Goal: Information Seeking & Learning: Find specific fact

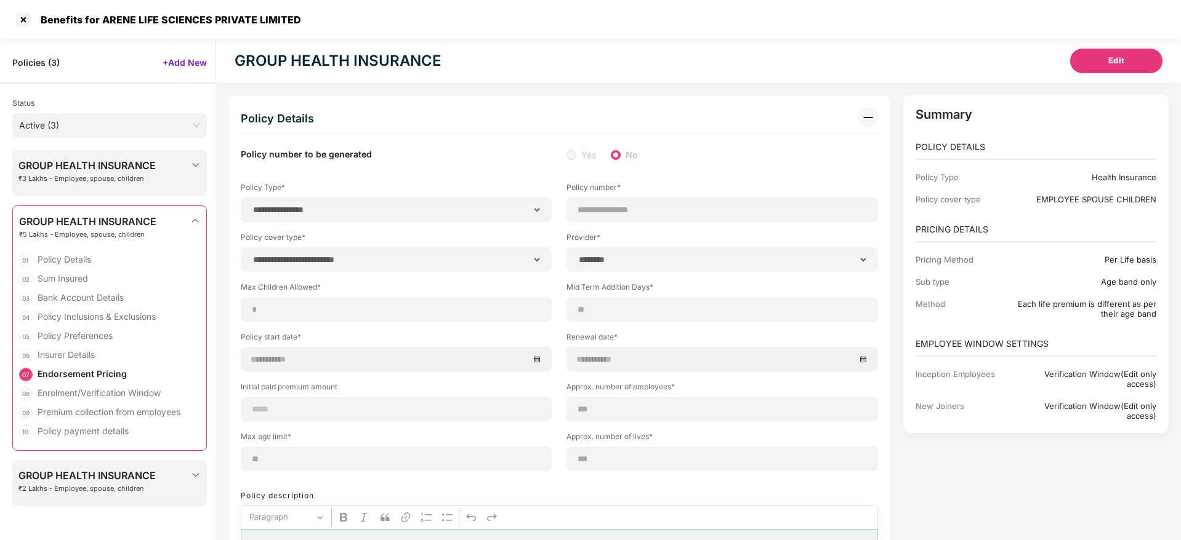
select select "**********"
select select "********"
select select "*****"
select select "******"
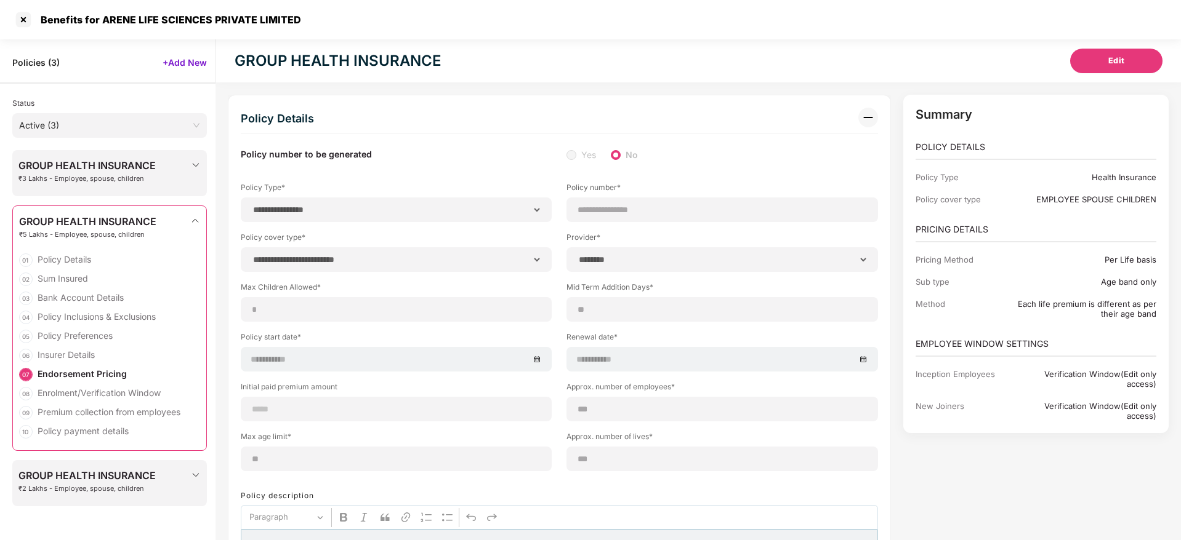
select select "**********"
select select "*"
select select "********"
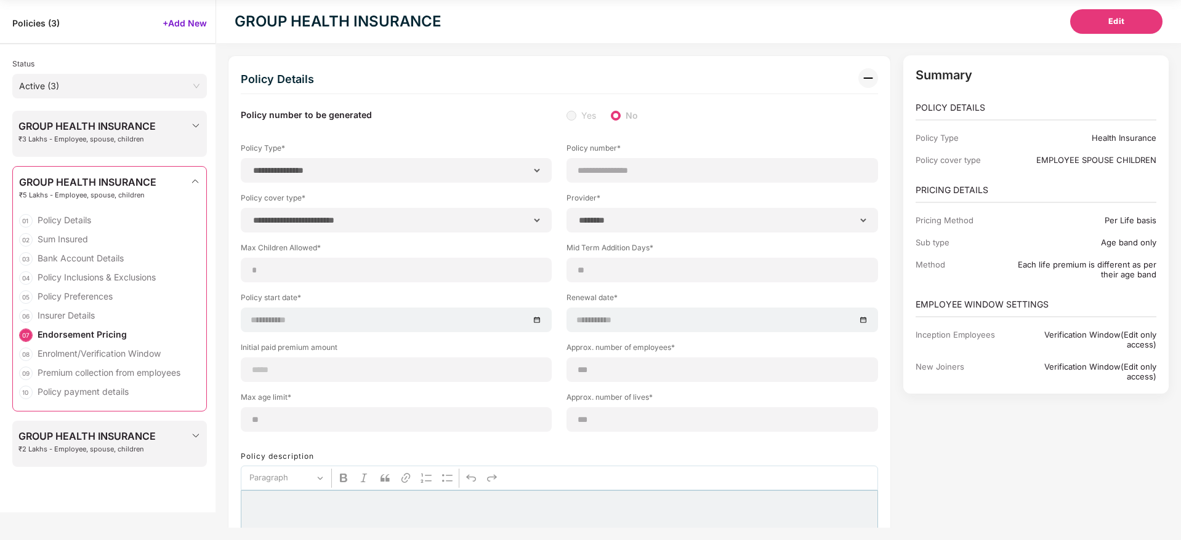
scroll to position [3759, 0]
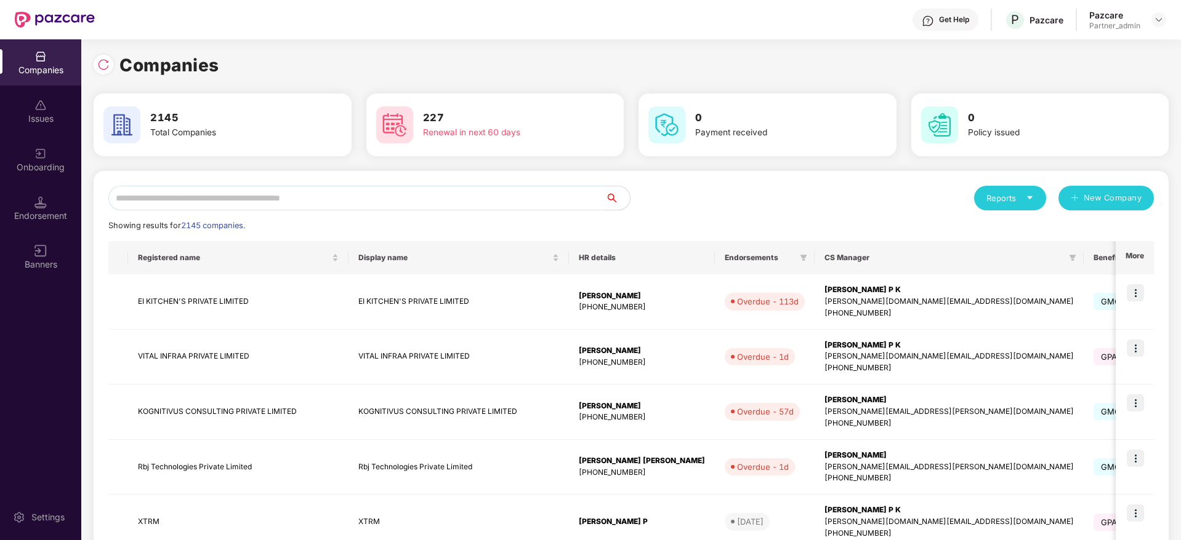
click at [184, 196] on input "text" at bounding box center [356, 198] width 497 height 25
paste input "********"
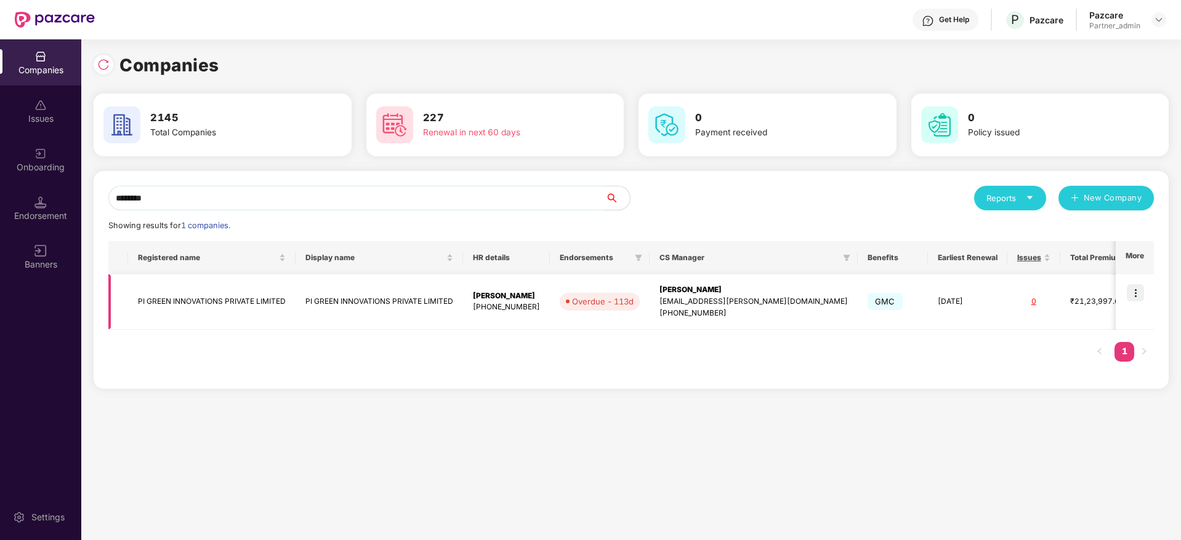
type input "********"
click at [1133, 289] on img at bounding box center [1134, 292] width 17 height 17
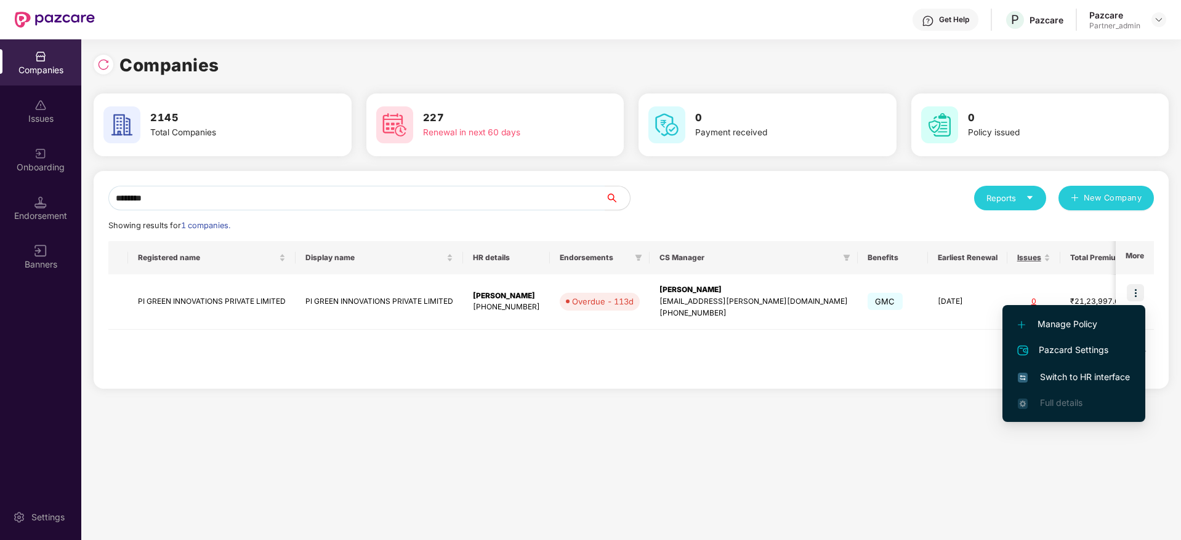
click at [1108, 374] on span "Switch to HR interface" at bounding box center [1074, 378] width 112 height 14
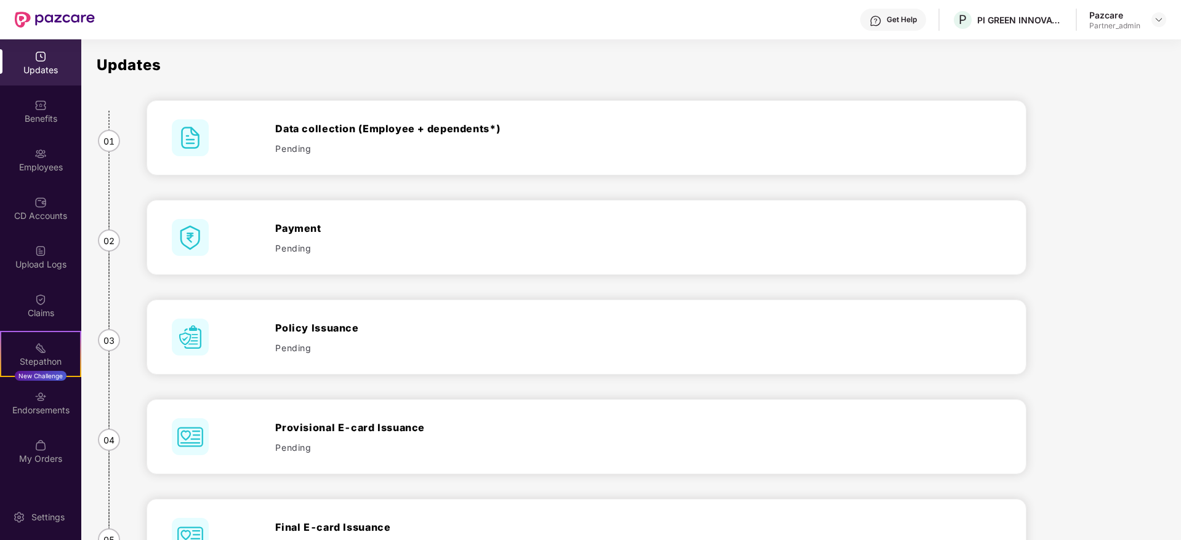
click at [41, 171] on div "Employees" at bounding box center [40, 167] width 81 height 12
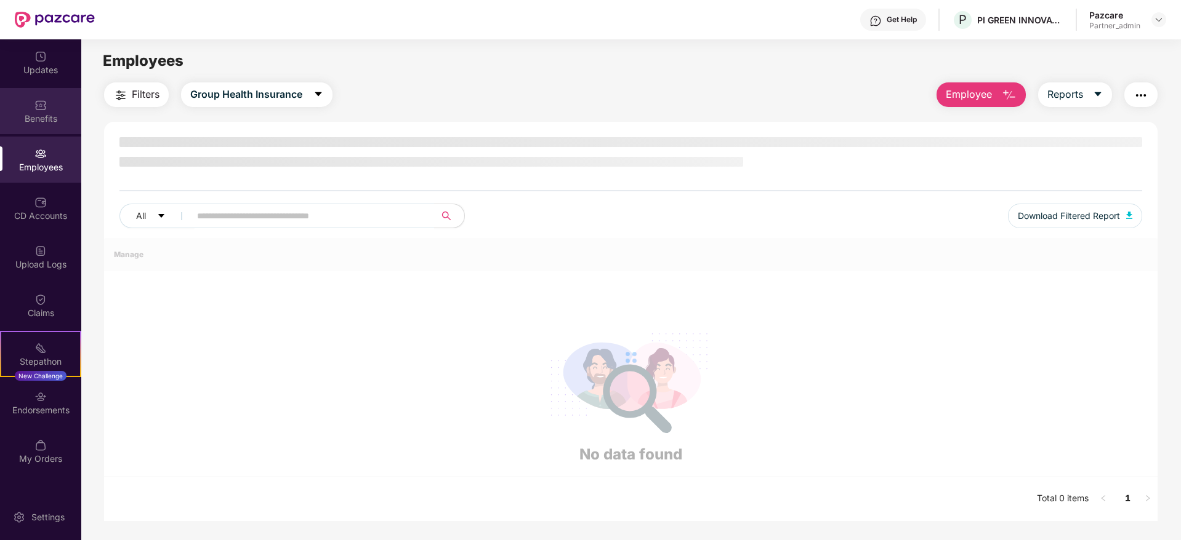
click at [41, 115] on div "Benefits" at bounding box center [40, 119] width 81 height 12
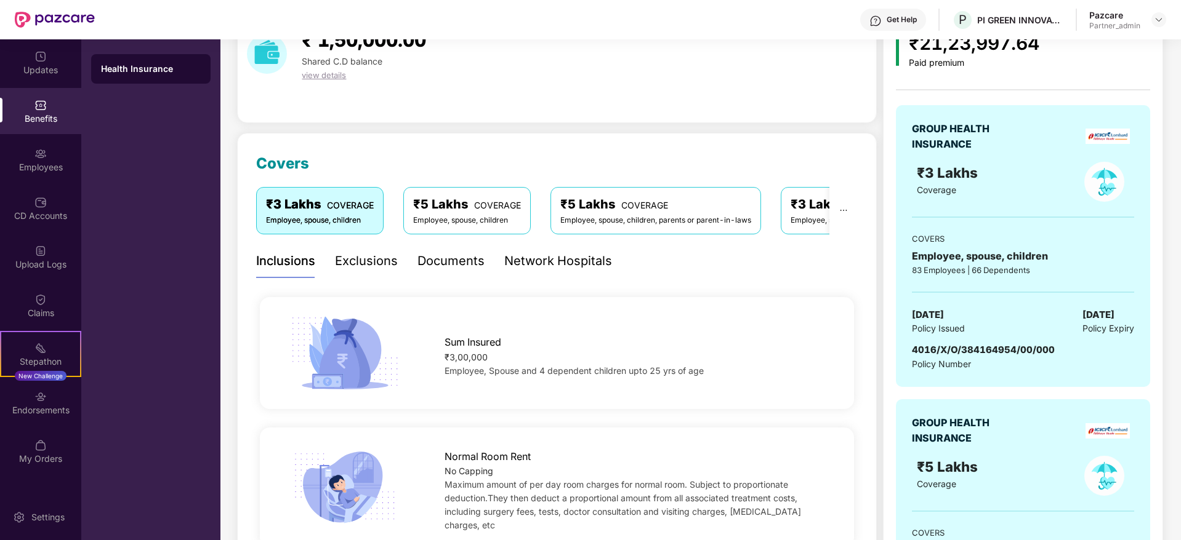
scroll to position [92, 0]
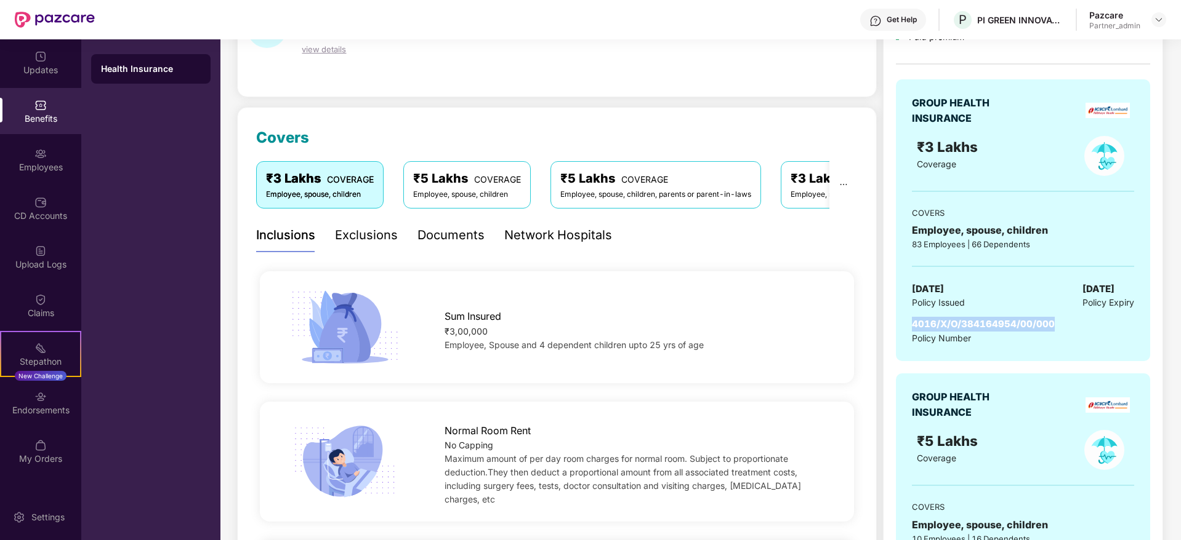
drag, startPoint x: 935, startPoint y: 324, endPoint x: 1053, endPoint y: 327, distance: 118.2
click at [1053, 327] on div "4016/X/O/384164954/00/000 Policy Number" at bounding box center [1023, 331] width 222 height 28
copy span "4016/X/O/384164954/00/000"
click at [916, 329] on span "4016/X/O/384164954/00/000" at bounding box center [983, 324] width 143 height 12
drag, startPoint x: 915, startPoint y: 321, endPoint x: 1052, endPoint y: 329, distance: 136.9
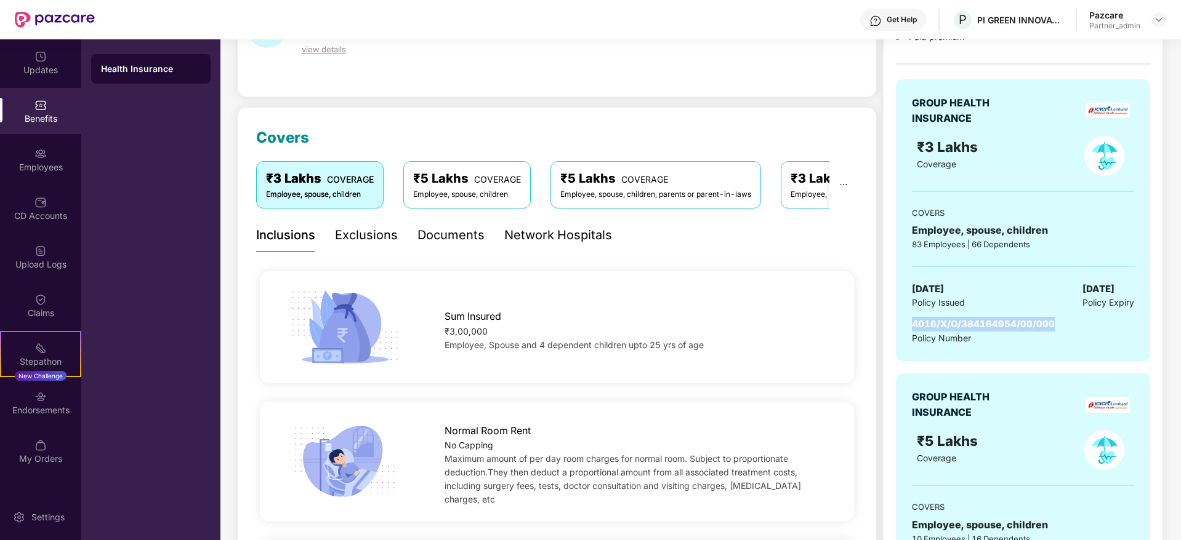
click at [1052, 329] on span "4016/X/O/384164954/00/000" at bounding box center [983, 324] width 143 height 12
copy span "4016/X/O/384164954/00/000"
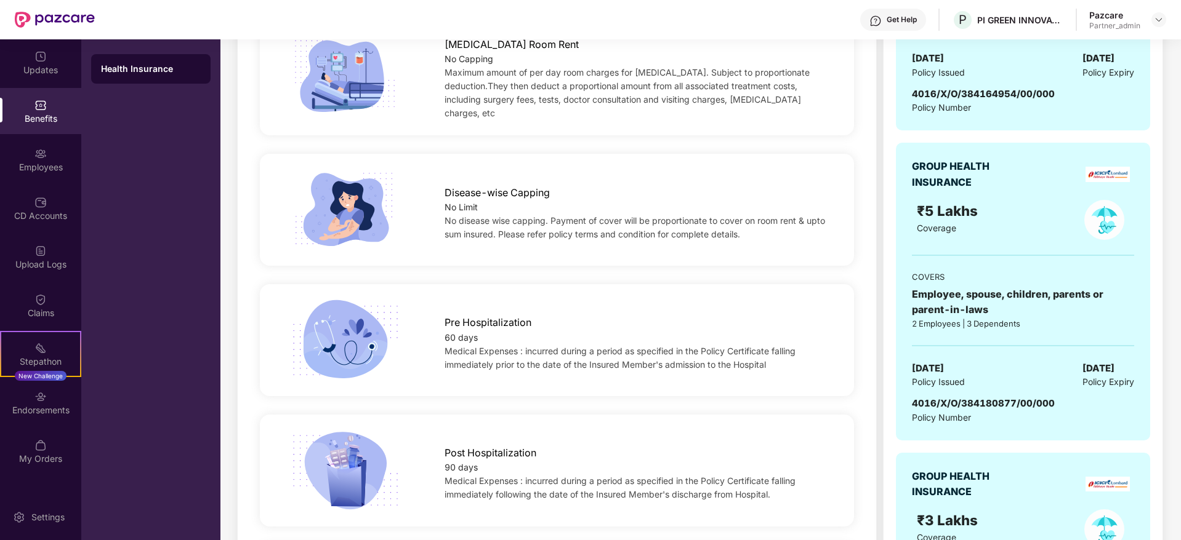
scroll to position [646, 0]
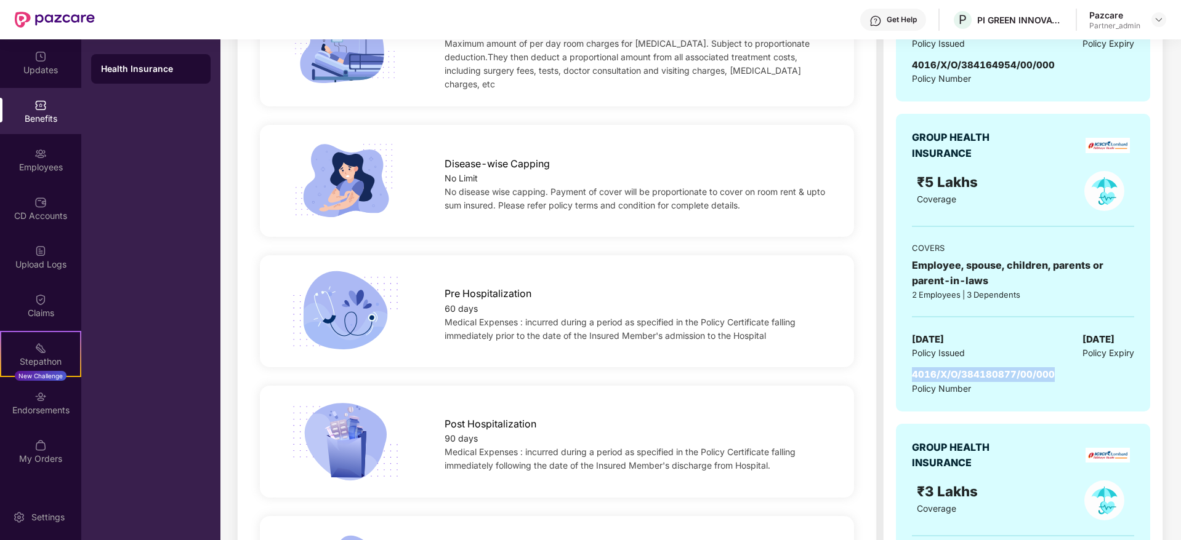
drag, startPoint x: 910, startPoint y: 377, endPoint x: 1059, endPoint y: 375, distance: 149.0
click at [1059, 375] on div "GROUP HEALTH INSURANCE ₹5 Lakhs Coverage COVERS Employee, spouse, children, par…" at bounding box center [1023, 263] width 254 height 298
copy span "4016/X/O/384180877/00/000"
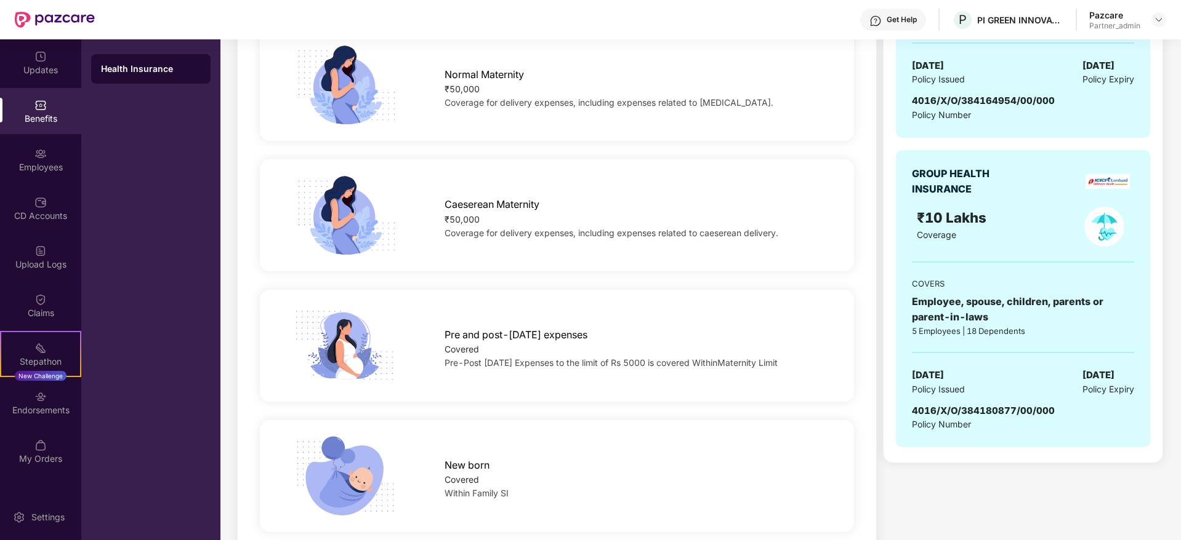
scroll to position [1570, 0]
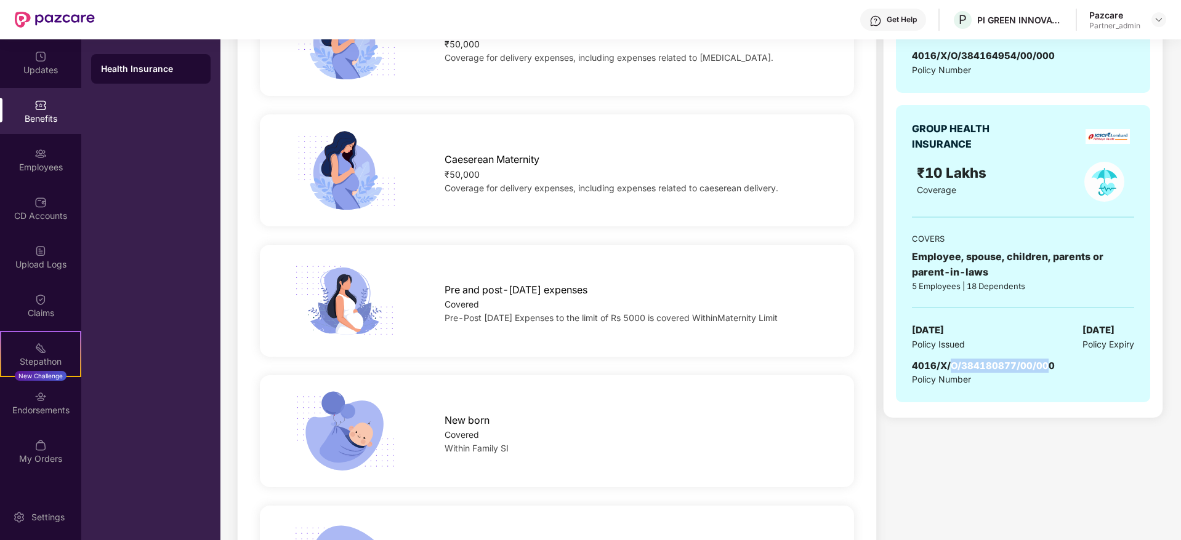
drag, startPoint x: 953, startPoint y: 370, endPoint x: 1046, endPoint y: 364, distance: 93.8
click at [1046, 364] on span "4016/X/O/384180877/00/000" at bounding box center [983, 366] width 143 height 12
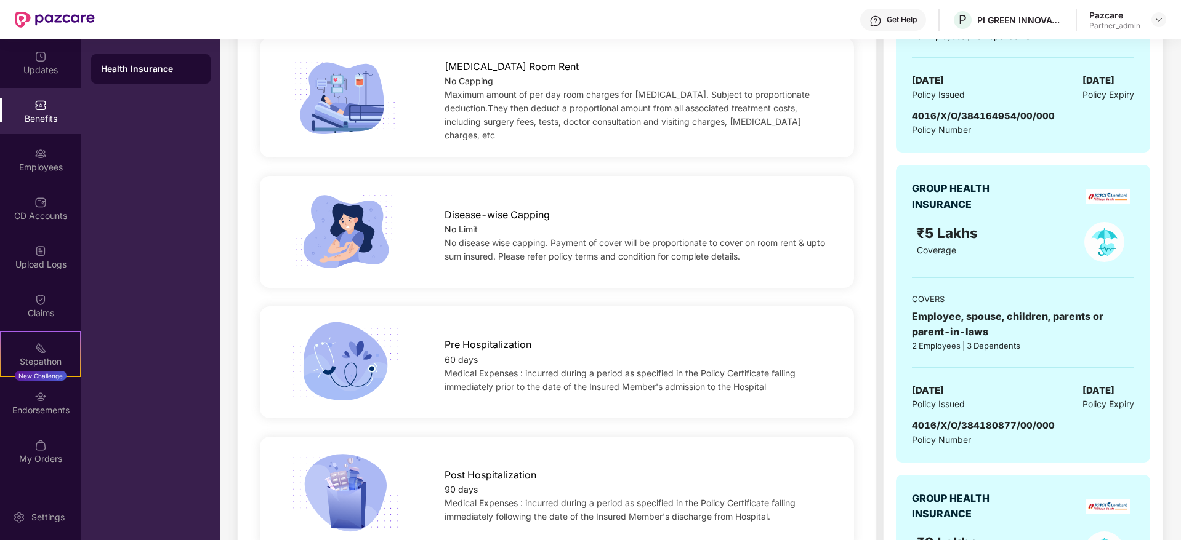
scroll to position [0, 0]
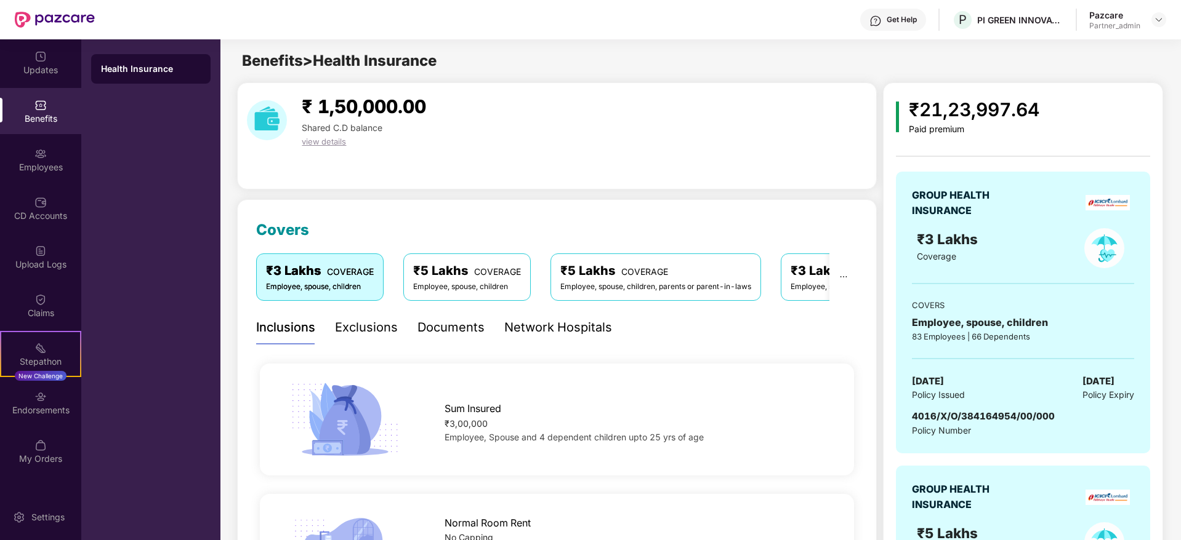
drag, startPoint x: 908, startPoint y: 376, endPoint x: 984, endPoint y: 380, distance: 76.5
click at [984, 380] on div "GROUP HEALTH INSURANCE ₹3 Lakhs Coverage COVERS Employee, spouse, children 83 E…" at bounding box center [1023, 313] width 254 height 282
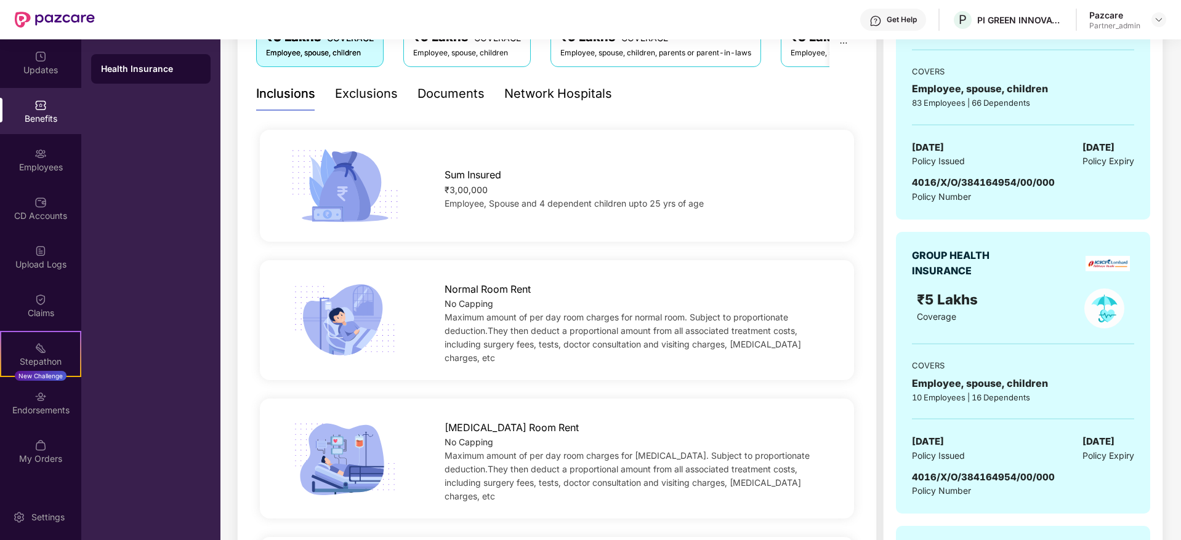
scroll to position [277, 0]
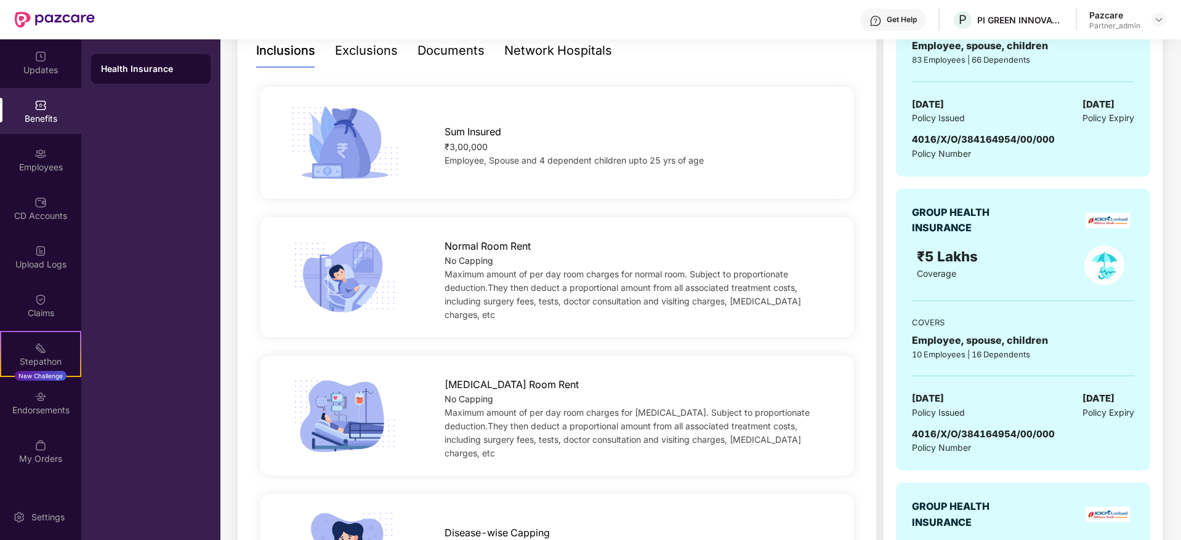
drag, startPoint x: 912, startPoint y: 396, endPoint x: 982, endPoint y: 397, distance: 70.2
click at [982, 397] on div "GROUP HEALTH INSURANCE ₹5 Lakhs Coverage COVERS Employee, spouse, children 10 E…" at bounding box center [1023, 330] width 254 height 282
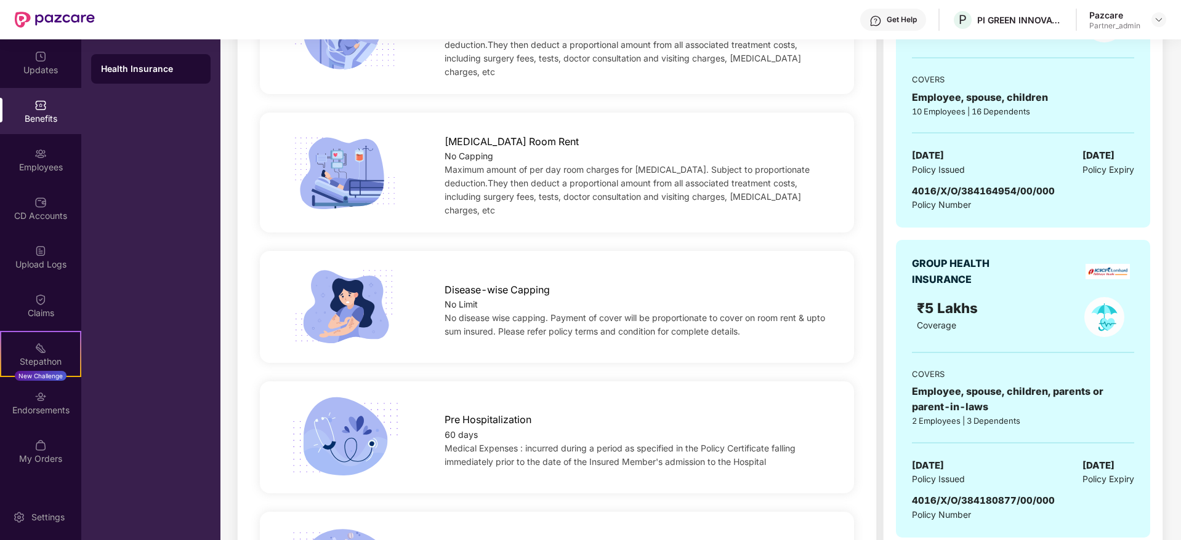
scroll to position [646, 0]
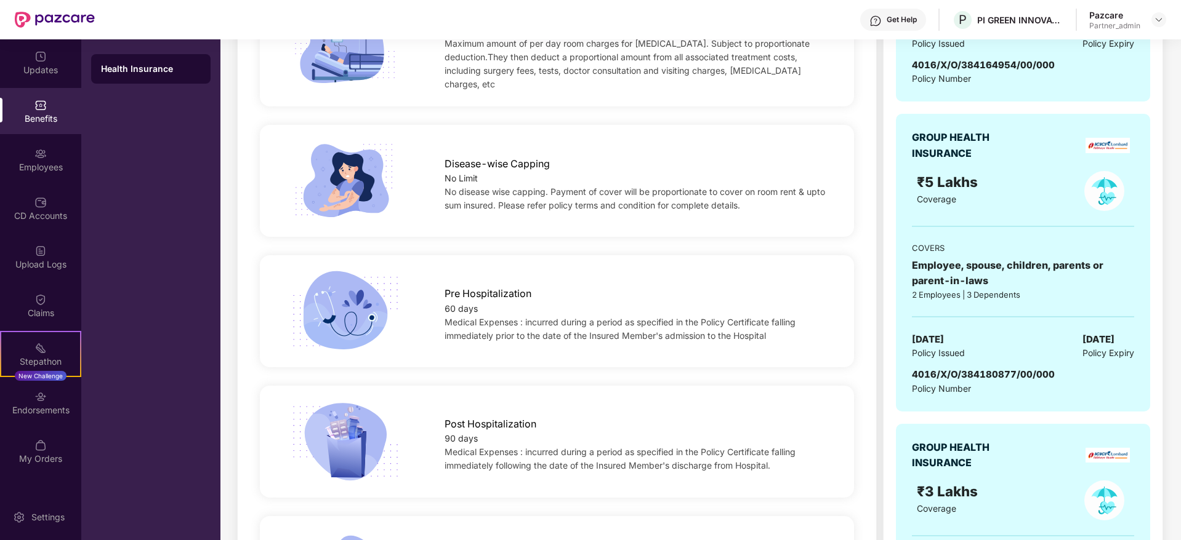
drag, startPoint x: 912, startPoint y: 337, endPoint x: 995, endPoint y: 341, distance: 83.2
click at [995, 341] on div "GROUP HEALTH INSURANCE ₹5 Lakhs Coverage COVERS Employee, spouse, children, par…" at bounding box center [1023, 263] width 254 height 298
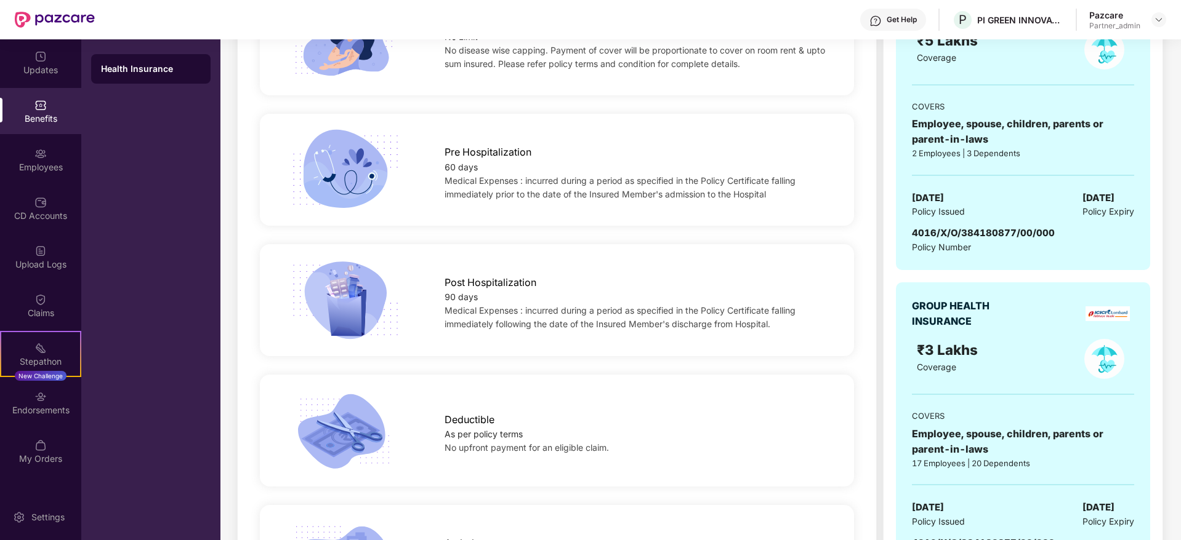
scroll to position [923, 0]
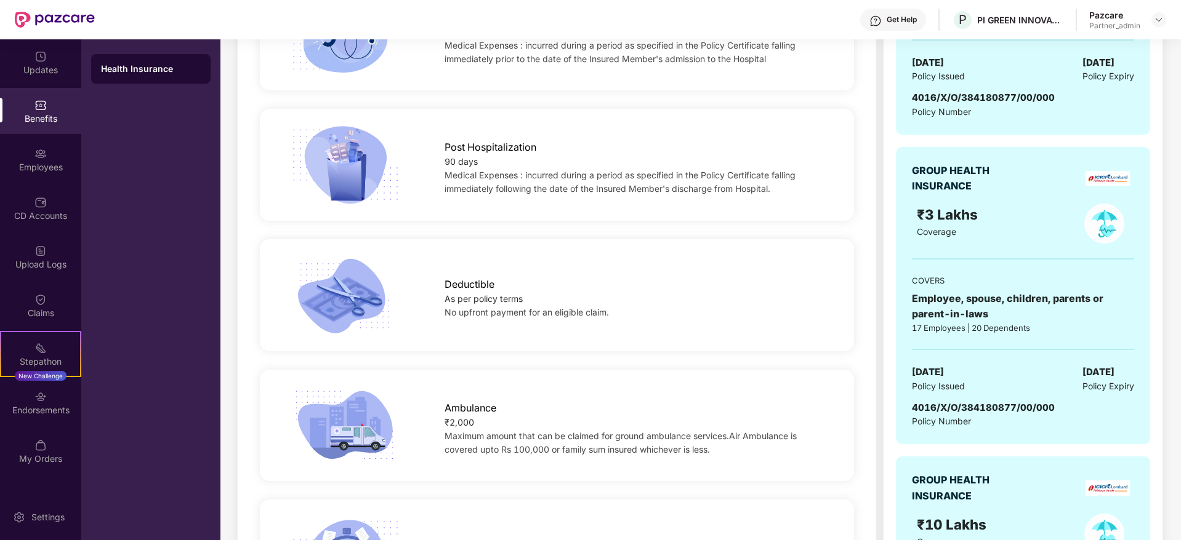
drag, startPoint x: 913, startPoint y: 370, endPoint x: 980, endPoint y: 370, distance: 66.5
click at [980, 370] on div "[DATE] Policy Issued [DATE] Policy Expiry" at bounding box center [1023, 379] width 222 height 28
